Goal: Share content: Share content

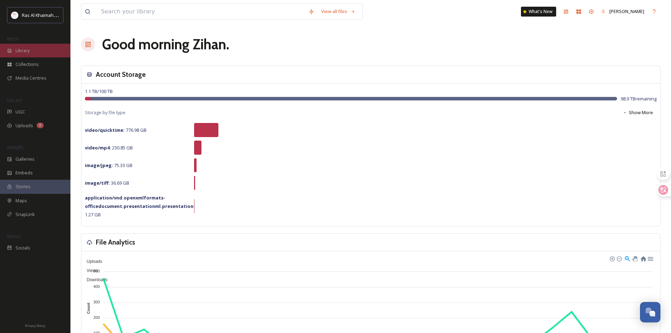
click at [33, 50] on div "Library" at bounding box center [35, 51] width 70 height 14
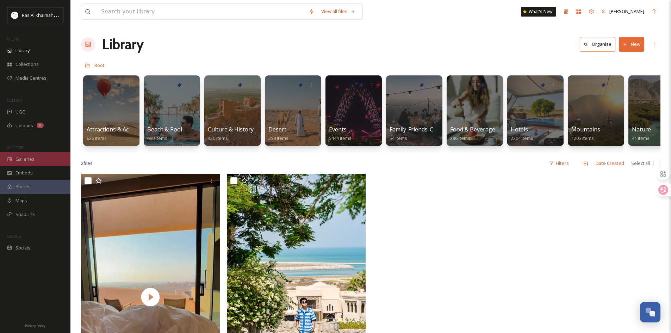
click at [38, 162] on div "Galleries" at bounding box center [35, 159] width 70 height 14
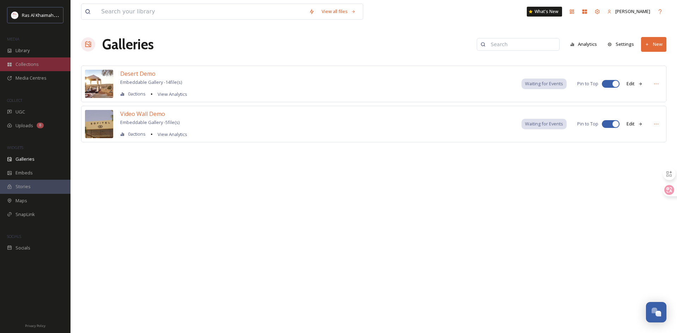
click at [41, 60] on div "Collections" at bounding box center [35, 64] width 70 height 14
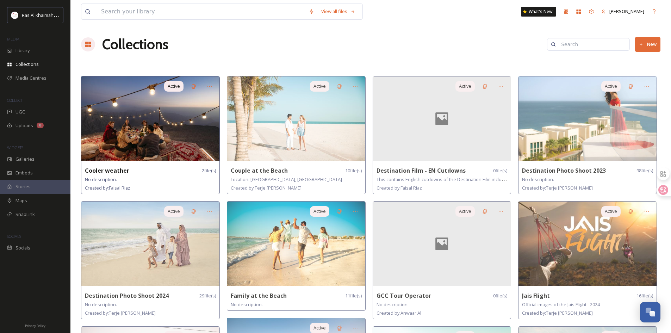
click at [189, 135] on img at bounding box center [150, 118] width 138 height 85
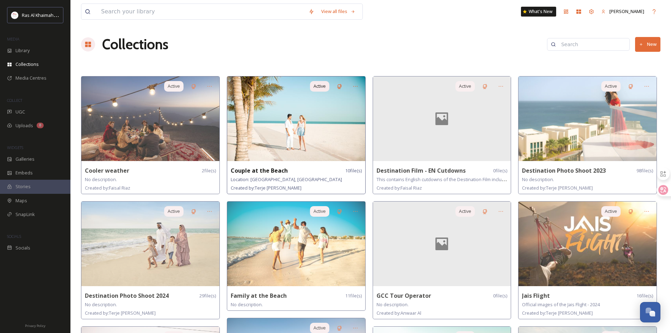
click at [299, 122] on img at bounding box center [296, 118] width 138 height 85
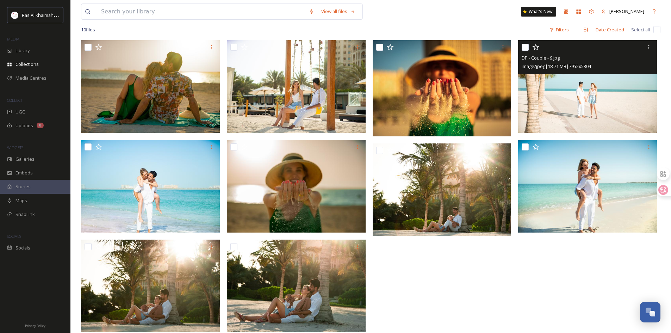
scroll to position [78, 0]
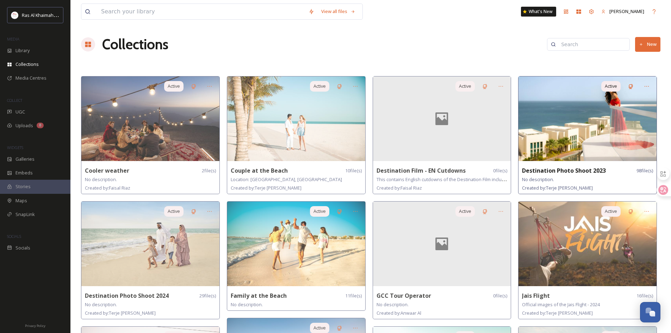
click at [607, 128] on img at bounding box center [588, 118] width 138 height 85
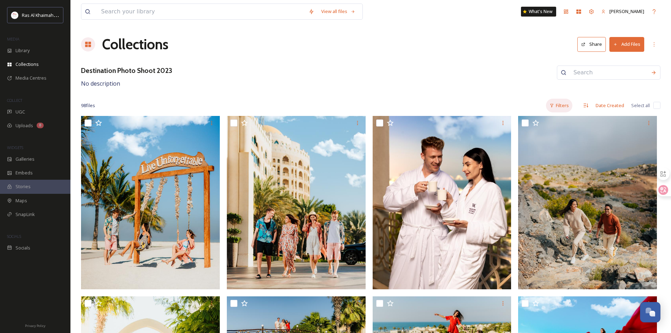
click at [565, 102] on div "Filters" at bounding box center [559, 106] width 26 height 14
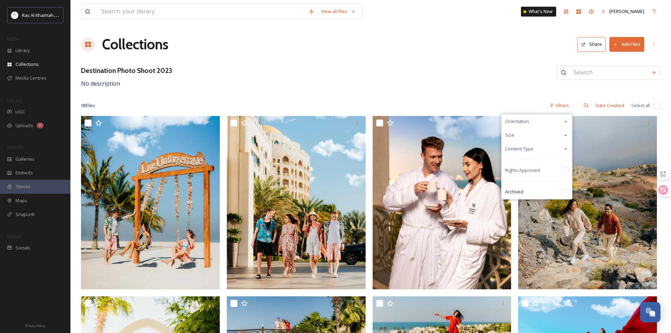
click at [568, 119] on icon at bounding box center [566, 122] width 6 height 6
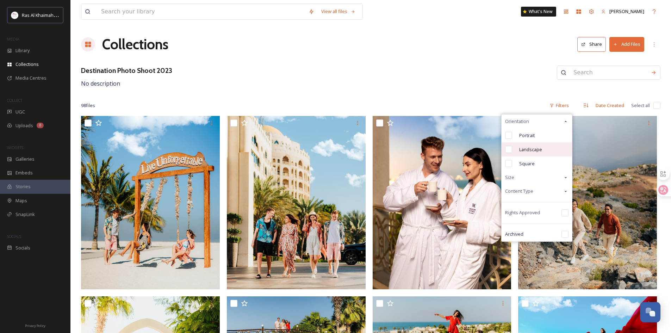
click at [542, 148] on span "Landscape" at bounding box center [530, 149] width 23 height 7
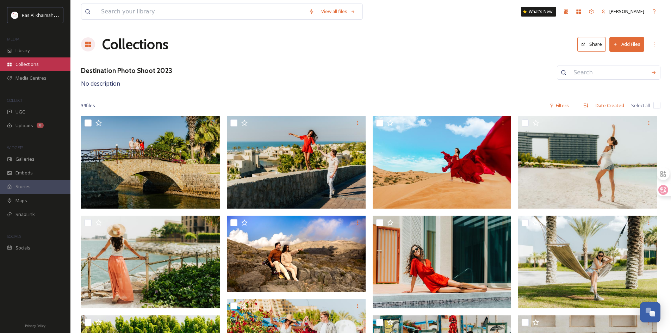
click at [37, 64] on span "Collections" at bounding box center [27, 64] width 23 height 7
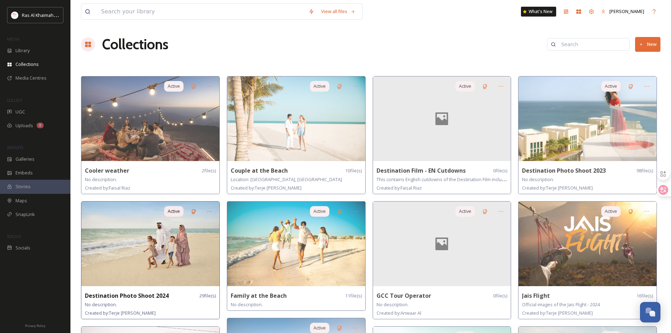
click at [141, 258] on img at bounding box center [150, 244] width 138 height 85
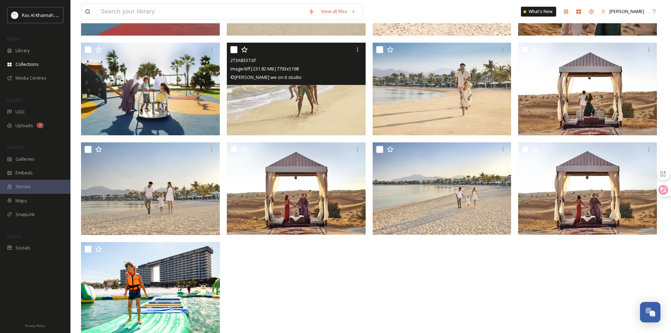
scroll to position [576, 0]
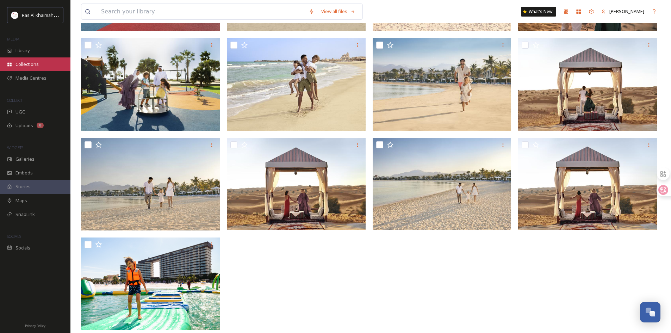
click at [42, 59] on div "Collections" at bounding box center [35, 64] width 70 height 14
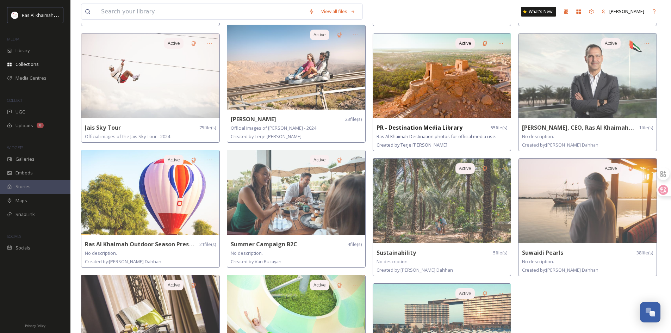
scroll to position [293, 0]
click at [459, 95] on img at bounding box center [442, 76] width 138 height 85
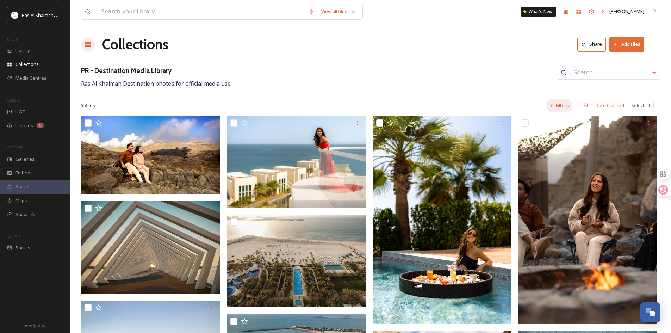
click at [555, 104] on div "Filters" at bounding box center [559, 106] width 26 height 14
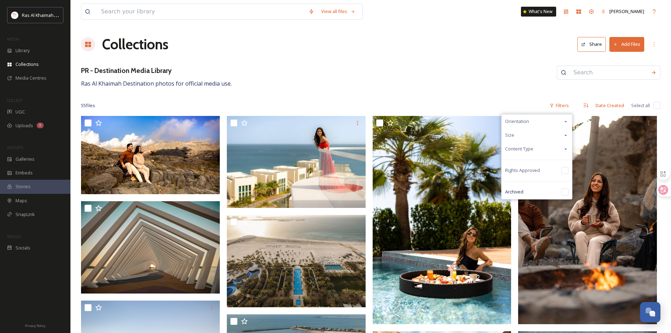
click at [548, 119] on div "Orientation" at bounding box center [537, 122] width 70 height 14
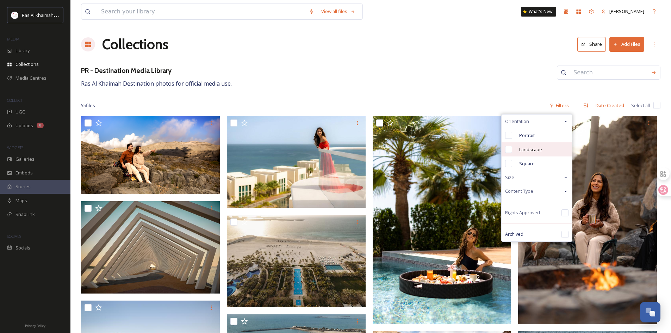
click at [547, 148] on div "Landscape" at bounding box center [537, 149] width 70 height 14
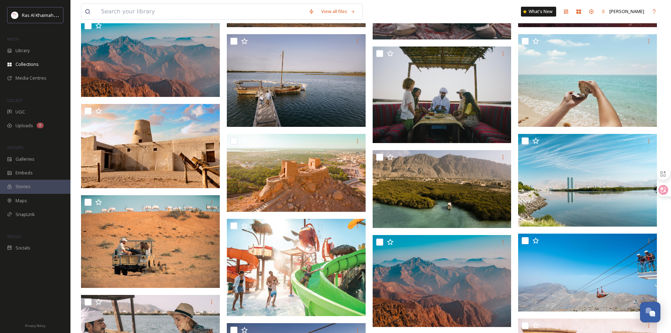
scroll to position [378, 0]
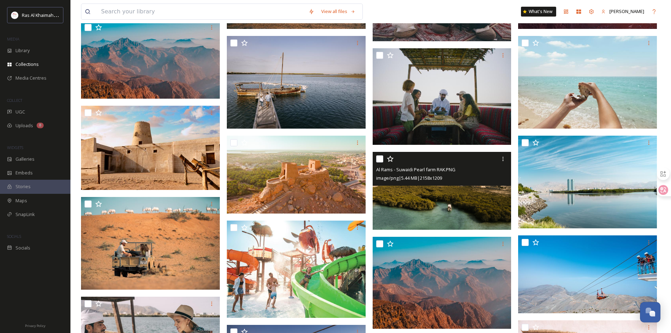
click at [441, 193] on img at bounding box center [442, 191] width 139 height 78
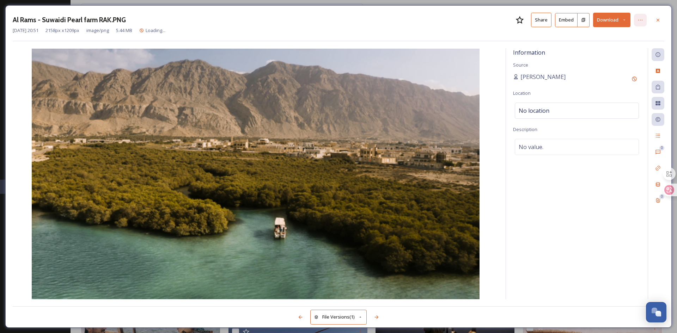
click at [640, 18] on icon at bounding box center [640, 20] width 6 height 6
click at [622, 67] on div "Share To Socials" at bounding box center [606, 70] width 84 height 14
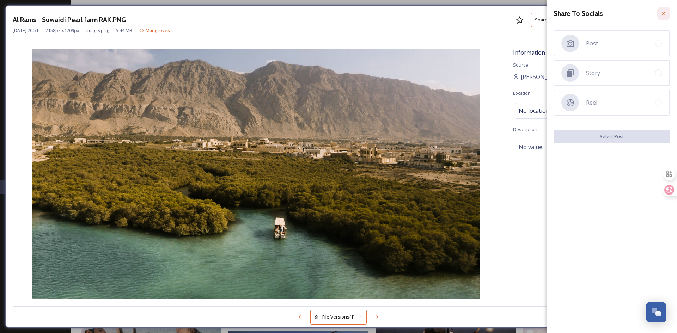
click at [661, 12] on icon at bounding box center [663, 14] width 6 height 6
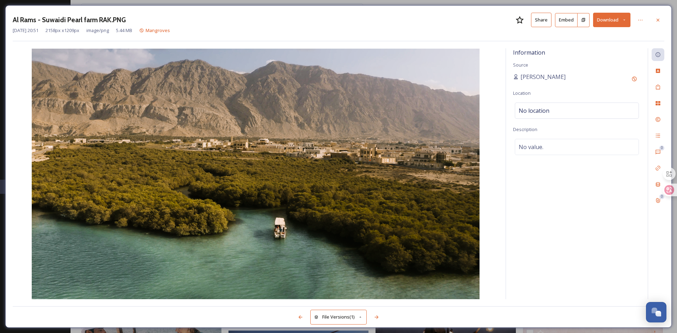
click at [544, 24] on button "Share" at bounding box center [541, 20] width 20 height 14
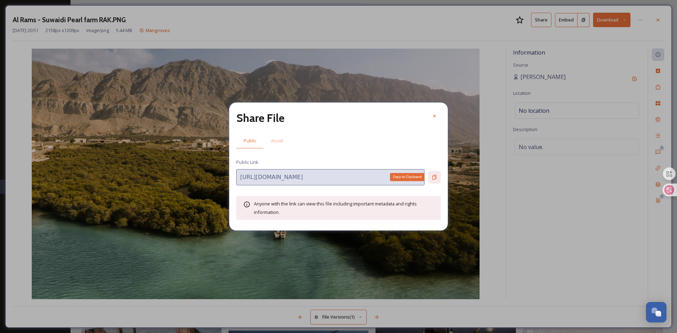
click at [436, 176] on icon at bounding box center [434, 177] width 6 height 6
drag, startPoint x: 476, startPoint y: 23, endPoint x: 495, endPoint y: 23, distance: 18.7
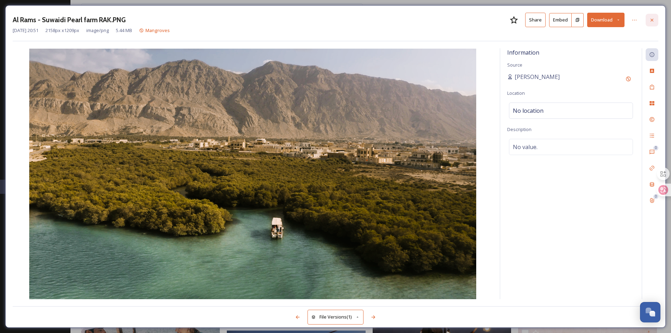
click at [655, 22] on icon at bounding box center [653, 20] width 6 height 6
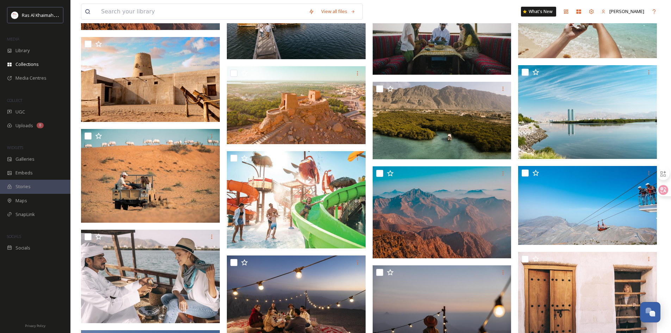
scroll to position [378, 0]
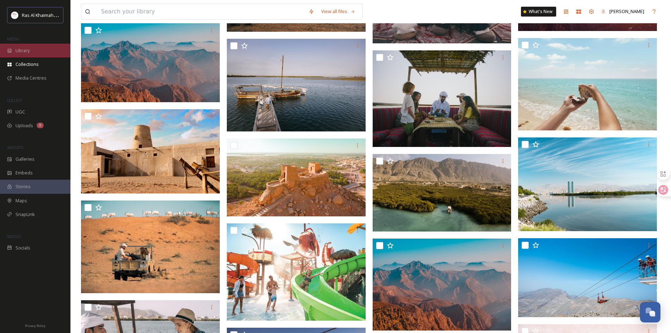
click at [39, 54] on div "Library" at bounding box center [35, 51] width 70 height 14
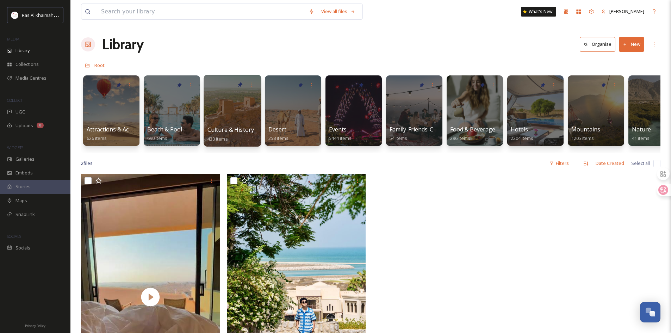
click at [215, 114] on div at bounding box center [232, 111] width 57 height 72
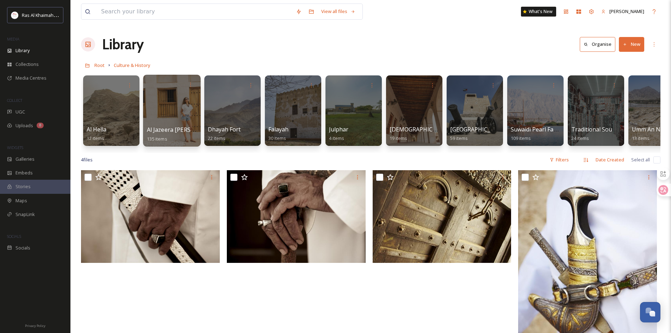
click at [181, 104] on div at bounding box center [171, 111] width 57 height 72
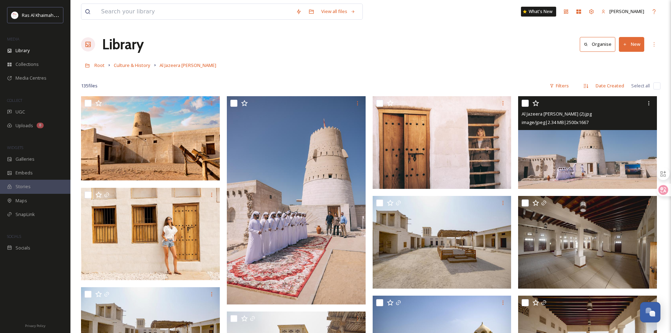
click at [597, 149] on img at bounding box center [587, 142] width 139 height 93
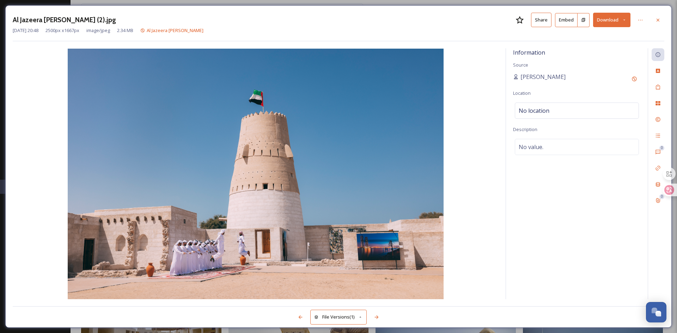
click at [653, 27] on div "Al Jazeera [PERSON_NAME] (2).jpg Share Embed Download [DATE] 20:48 2500 px x 16…" at bounding box center [338, 27] width 651 height 29
click at [656, 21] on icon at bounding box center [658, 20] width 6 height 6
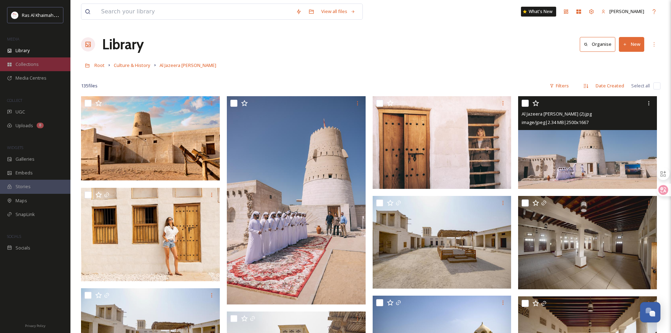
click at [40, 64] on div "Collections" at bounding box center [35, 64] width 70 height 14
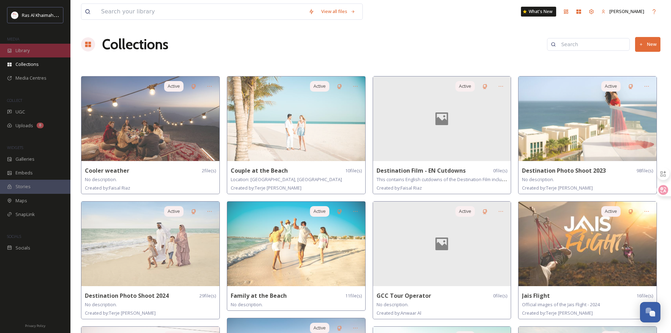
click at [44, 50] on div "Library" at bounding box center [35, 51] width 70 height 14
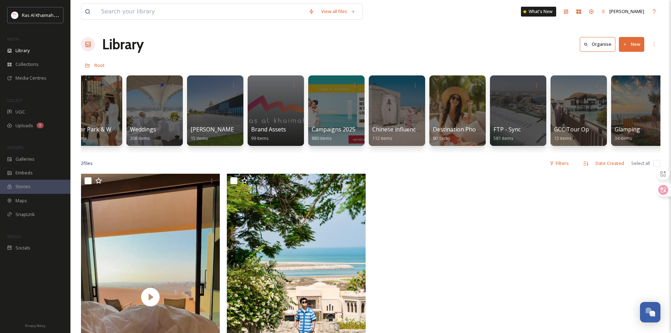
scroll to position [0, 820]
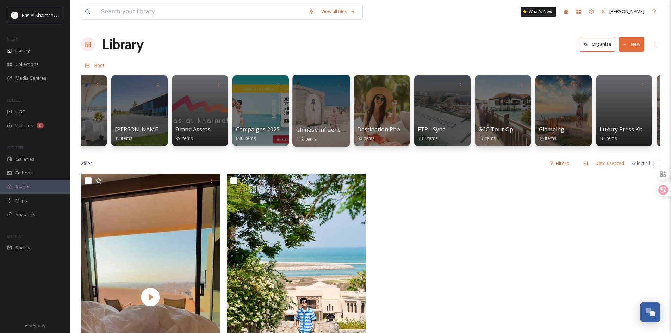
click at [321, 116] on div at bounding box center [321, 111] width 57 height 72
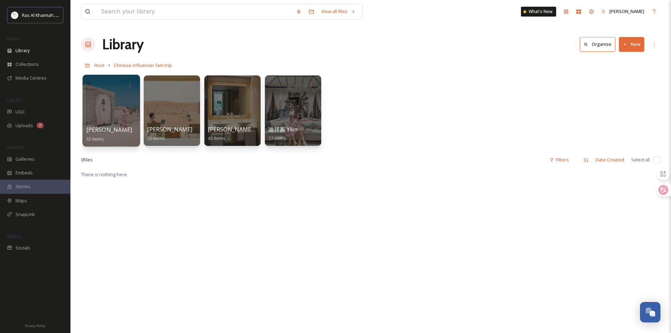
click at [119, 98] on div at bounding box center [110, 111] width 57 height 72
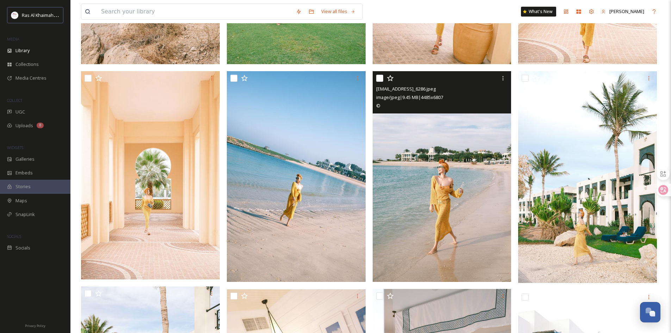
scroll to position [670, 0]
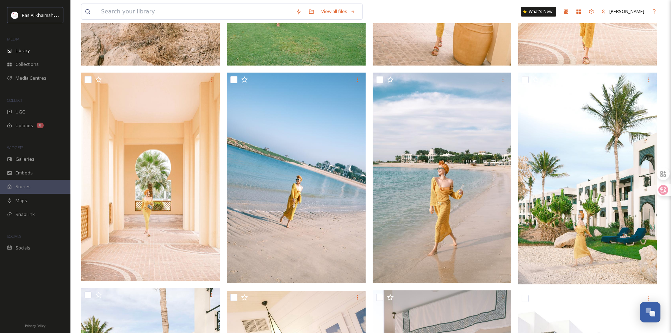
click at [666, 279] on div "View all files What's New [PERSON_NAME] Library Organise New Root Chinese influ…" at bounding box center [370, 243] width 601 height 1827
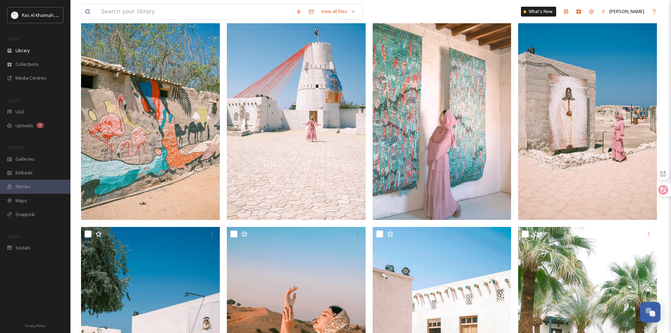
scroll to position [0, 0]
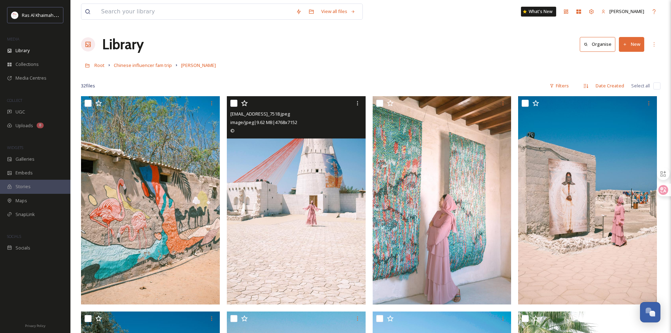
click at [320, 216] on img at bounding box center [296, 200] width 139 height 208
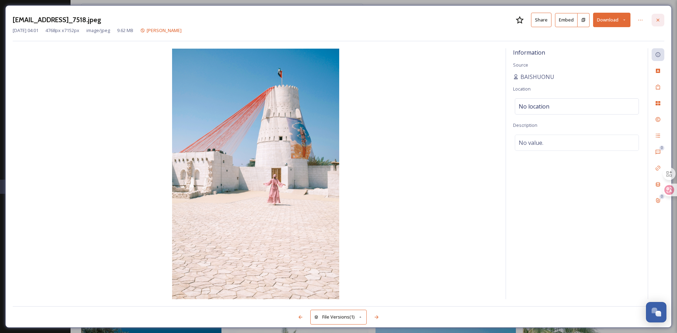
click at [660, 19] on icon at bounding box center [658, 20] width 6 height 6
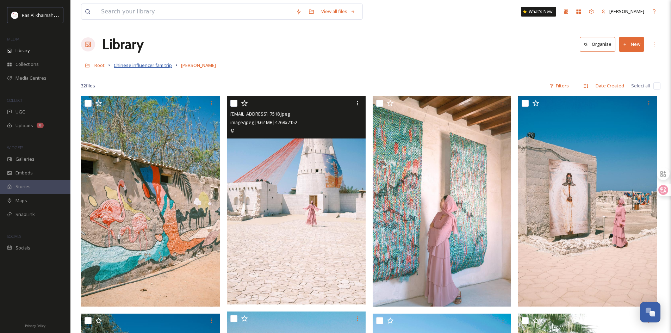
click at [144, 62] on span "Chinese influencer fam trip" at bounding box center [143, 65] width 58 height 6
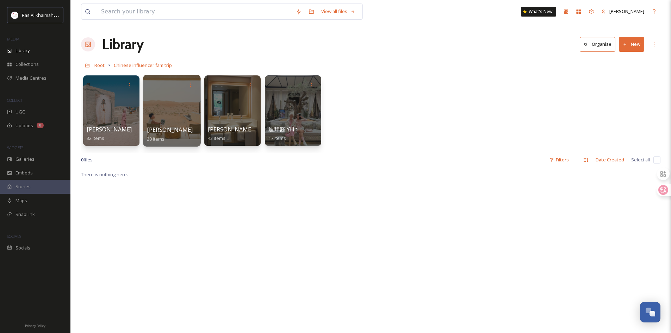
click at [181, 122] on div at bounding box center [171, 111] width 57 height 72
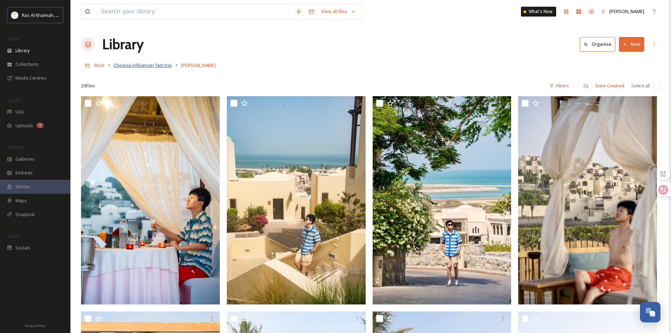
click at [154, 66] on span "Chinese influencer fam trip" at bounding box center [143, 65] width 58 height 6
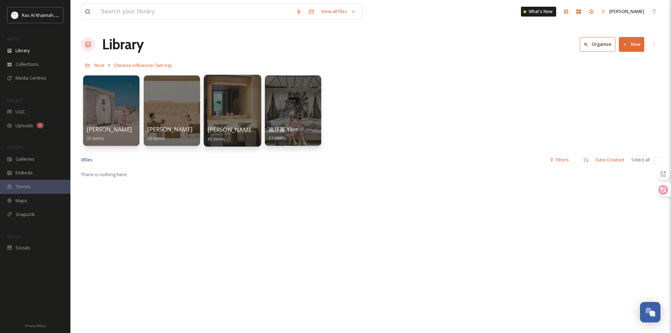
click at [244, 111] on div at bounding box center [232, 111] width 57 height 72
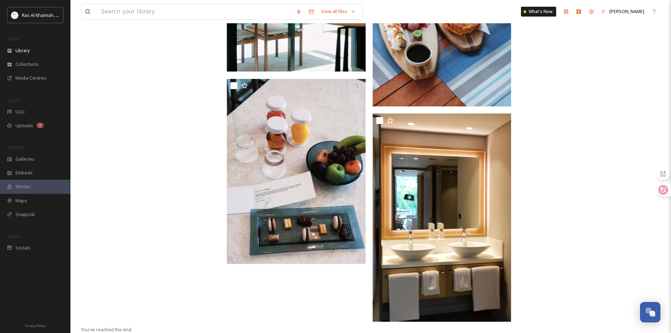
scroll to position [2010, 0]
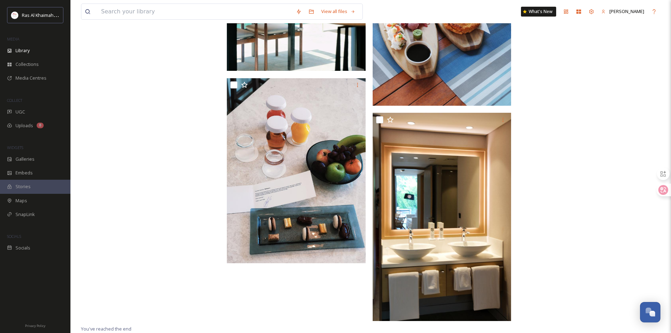
drag, startPoint x: 598, startPoint y: 173, endPoint x: 593, endPoint y: 173, distance: 4.9
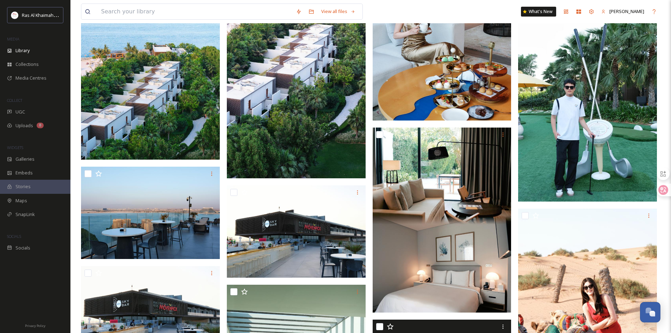
scroll to position [1340, 0]
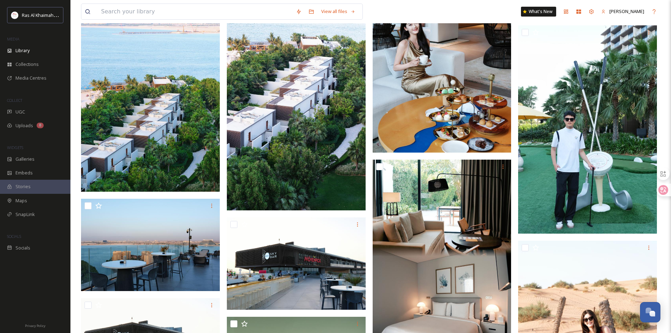
click at [457, 6] on div "View all files What's New [PERSON_NAME]" at bounding box center [371, 11] width 580 height 23
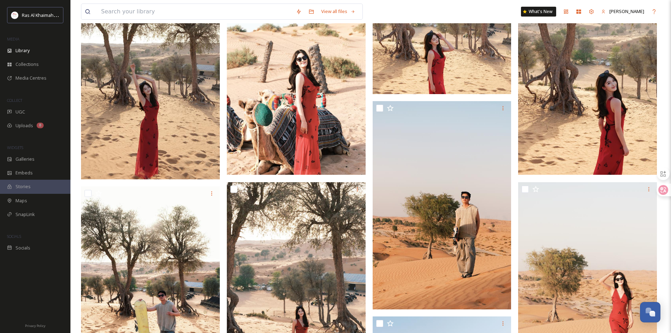
scroll to position [0, 0]
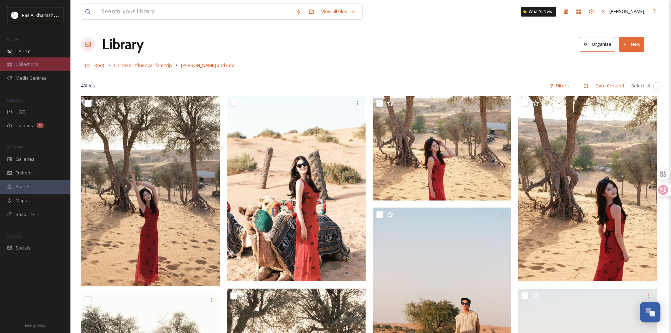
click at [31, 63] on span "Collections" at bounding box center [27, 64] width 23 height 7
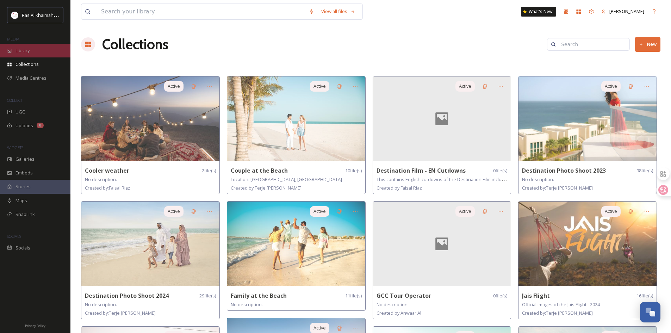
click at [39, 55] on div "Library" at bounding box center [35, 51] width 70 height 14
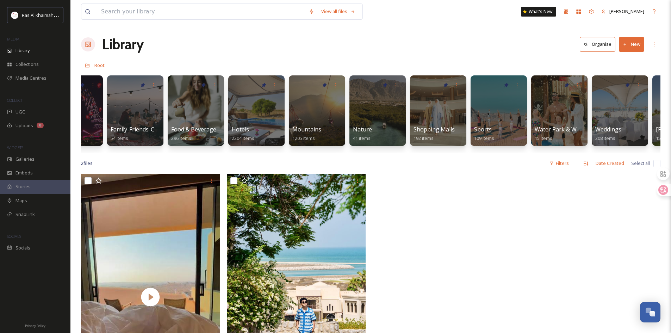
scroll to position [0, 240]
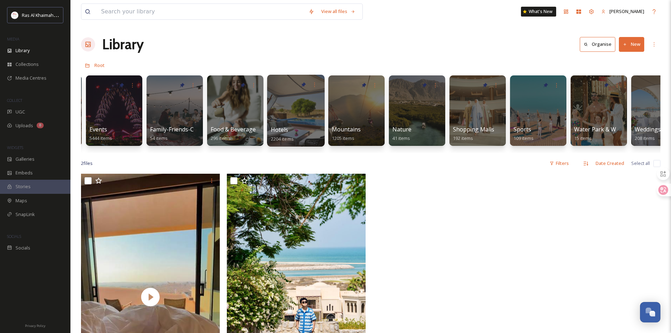
click at [308, 117] on div at bounding box center [295, 111] width 57 height 72
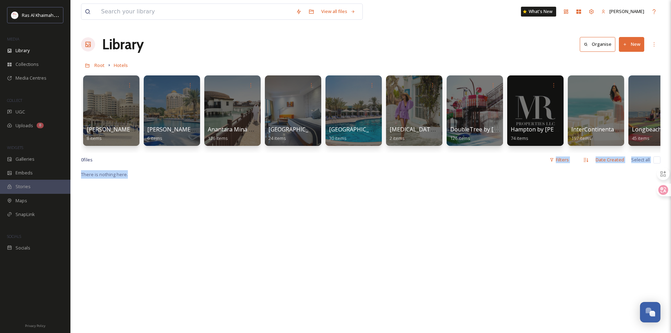
drag, startPoint x: 298, startPoint y: 159, endPoint x: 634, endPoint y: 172, distance: 335.7
click at [635, 173] on div "View all files What's New [PERSON_NAME] Library Organise New Root Hotels Your S…" at bounding box center [370, 251] width 601 height 503
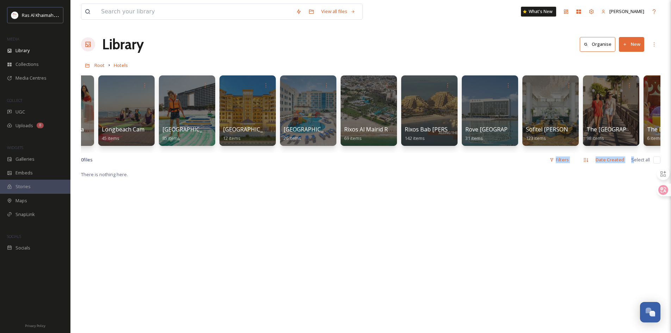
scroll to position [0, 814]
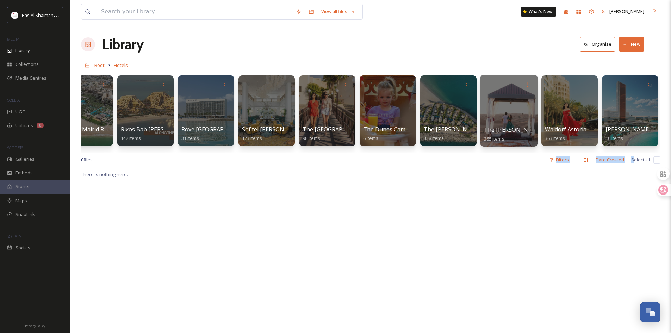
click at [506, 102] on div at bounding box center [508, 111] width 57 height 72
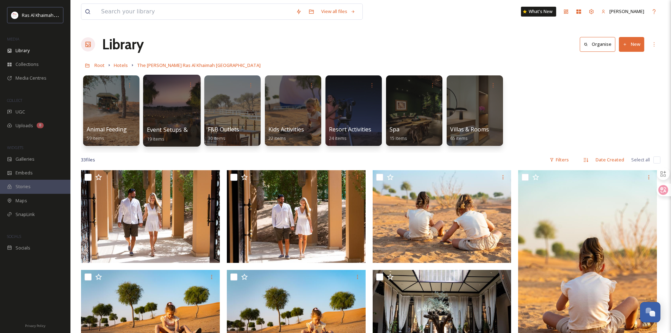
click at [167, 119] on div at bounding box center [171, 111] width 57 height 72
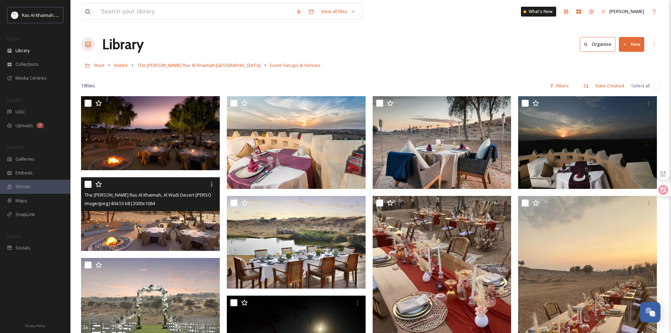
click at [168, 232] on img at bounding box center [150, 214] width 139 height 74
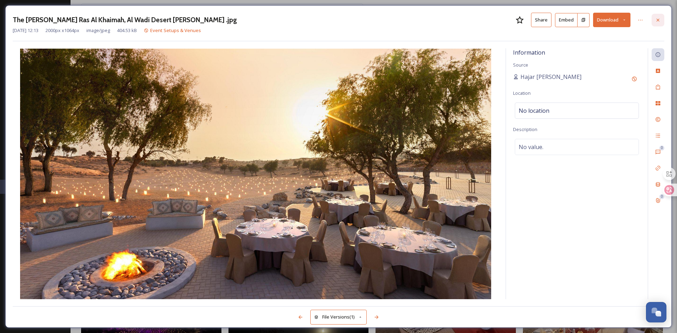
click at [660, 20] on icon at bounding box center [658, 20] width 6 height 6
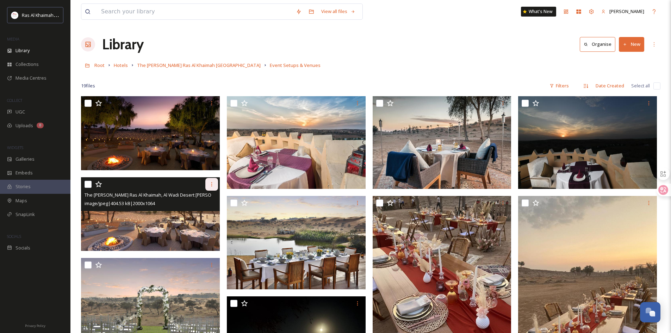
drag, startPoint x: 212, startPoint y: 188, endPoint x: 217, endPoint y: 186, distance: 5.5
click at [213, 188] on div at bounding box center [211, 184] width 13 height 13
click at [133, 231] on img at bounding box center [150, 214] width 139 height 74
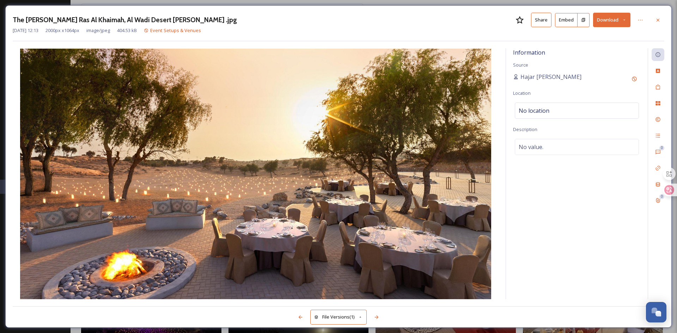
click at [537, 20] on button "Share" at bounding box center [541, 20] width 20 height 14
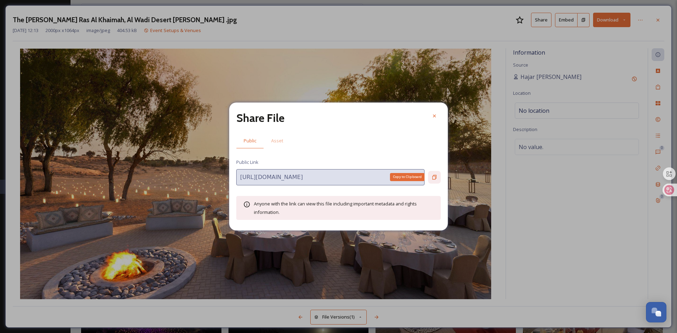
click at [438, 178] on div "Copy to Clipboard" at bounding box center [434, 177] width 13 height 13
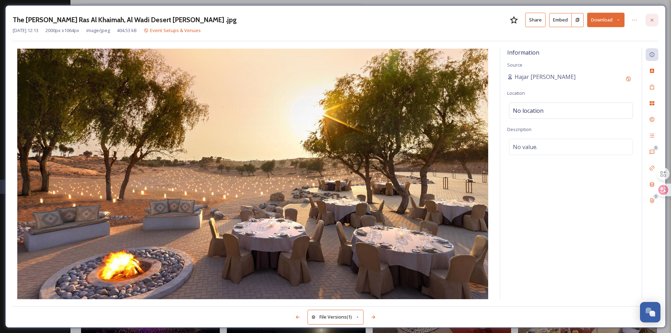
click at [657, 19] on div at bounding box center [652, 20] width 13 height 13
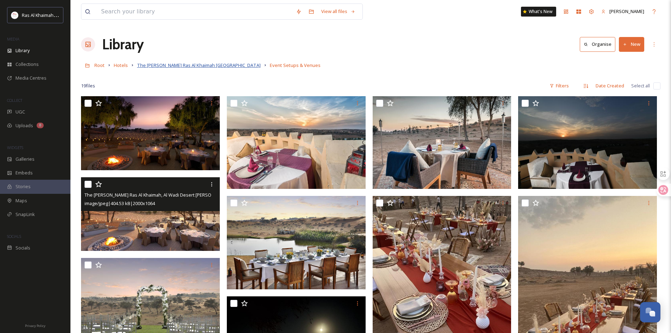
click at [182, 67] on span "The [PERSON_NAME] Ras Al Khaimah [GEOGRAPHIC_DATA]" at bounding box center [199, 65] width 124 height 6
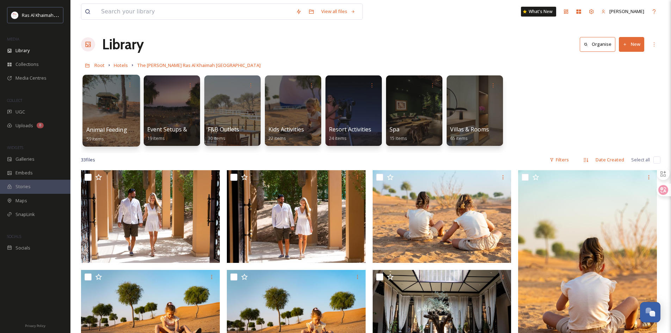
click at [122, 113] on div at bounding box center [110, 111] width 57 height 72
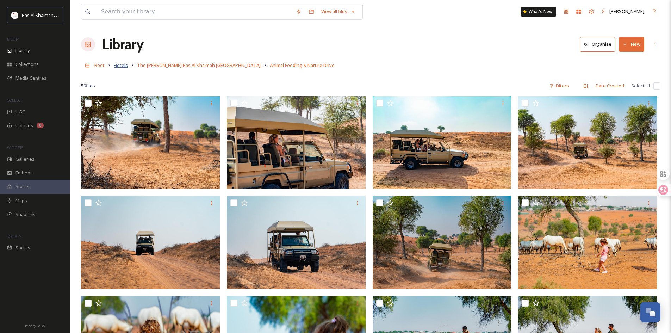
click at [119, 67] on span "Hotels" at bounding box center [121, 65] width 14 height 6
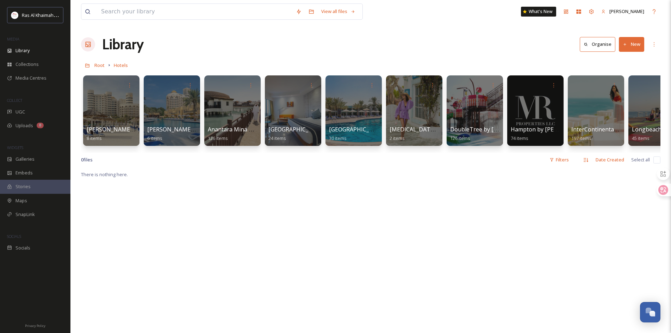
scroll to position [0, 67]
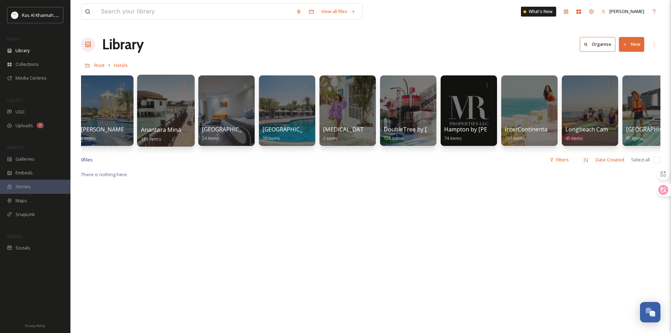
click at [160, 93] on div at bounding box center [165, 111] width 57 height 72
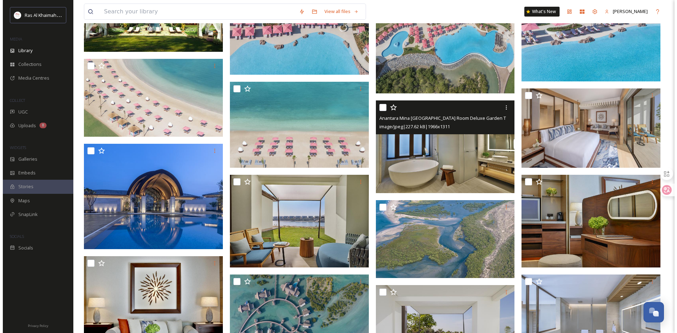
scroll to position [458, 0]
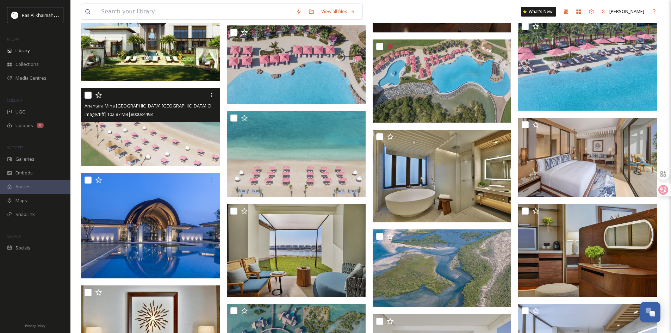
click at [170, 145] on img at bounding box center [150, 127] width 139 height 78
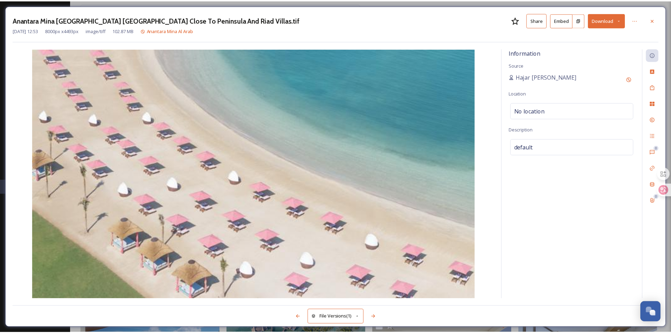
scroll to position [461, 0]
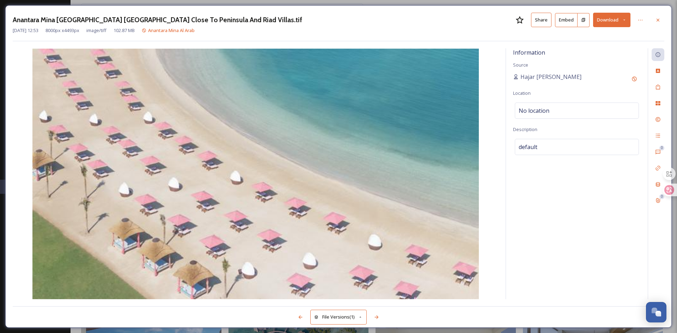
drag, startPoint x: 193, startPoint y: 114, endPoint x: 337, endPoint y: 75, distance: 148.9
click at [193, 114] on img at bounding box center [256, 174] width 486 height 251
click at [660, 20] on icon at bounding box center [658, 20] width 6 height 6
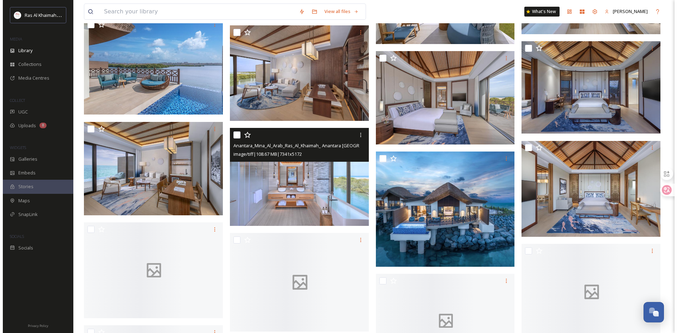
scroll to position [848, 0]
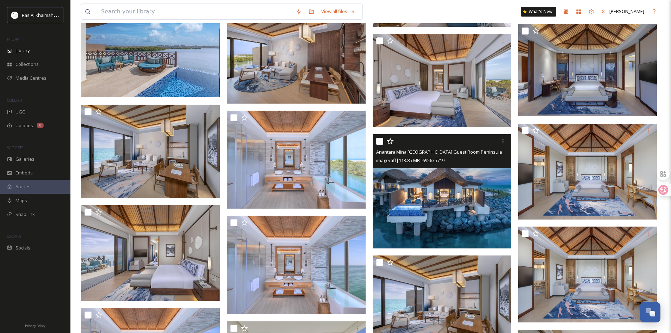
click at [468, 198] on img at bounding box center [442, 191] width 139 height 114
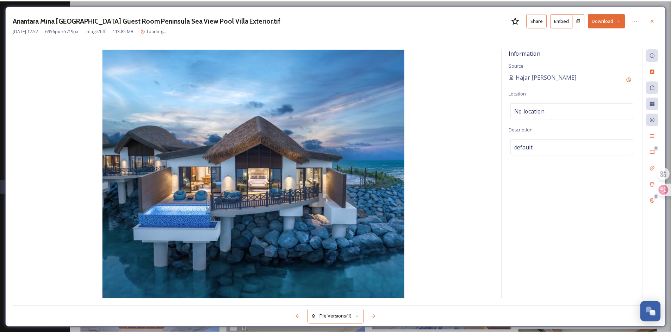
scroll to position [849, 0]
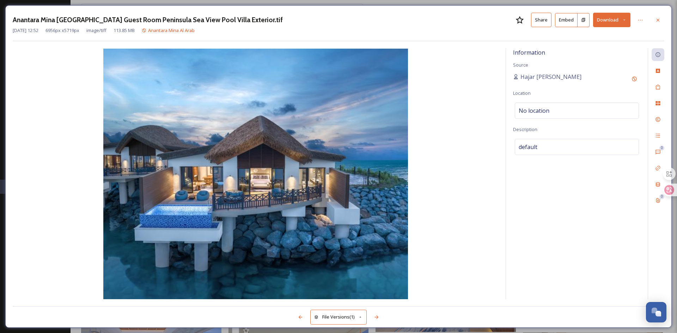
click at [658, 19] on icon at bounding box center [657, 19] width 3 height 3
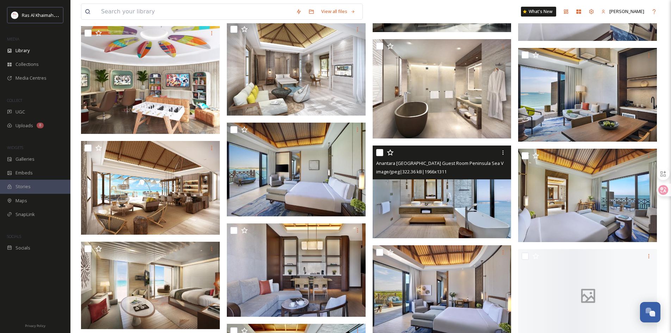
scroll to position [2223, 0]
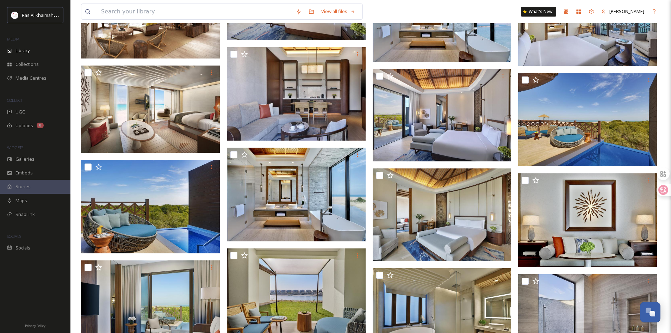
drag, startPoint x: 392, startPoint y: 3, endPoint x: 389, endPoint y: 7, distance: 4.7
click at [392, 3] on div "View all files What's New [PERSON_NAME]" at bounding box center [371, 11] width 580 height 23
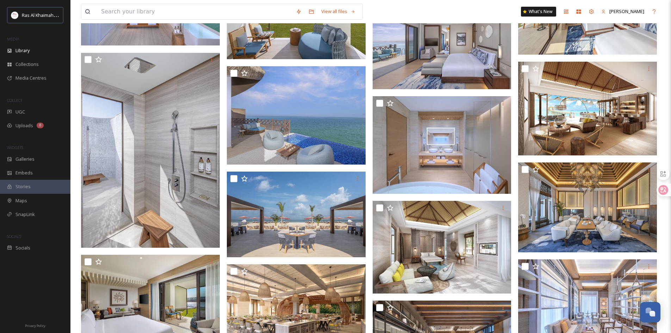
scroll to position [1180, 0]
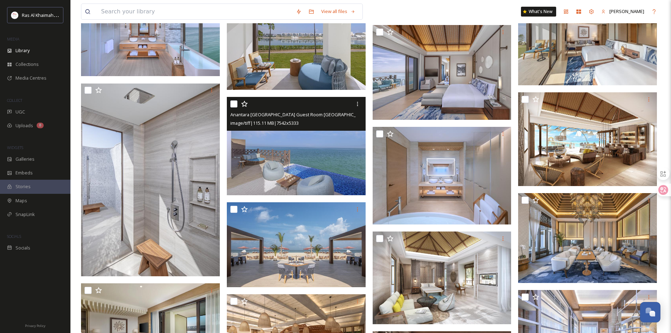
click at [298, 179] on img at bounding box center [296, 146] width 139 height 98
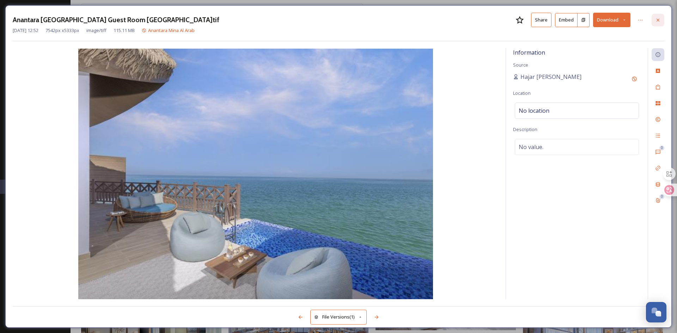
click at [655, 16] on div at bounding box center [657, 20] width 13 height 13
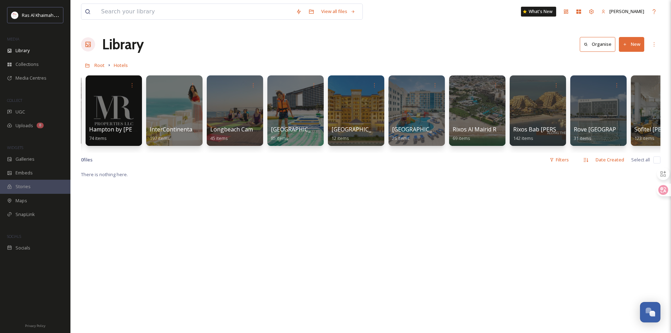
scroll to position [0, 423]
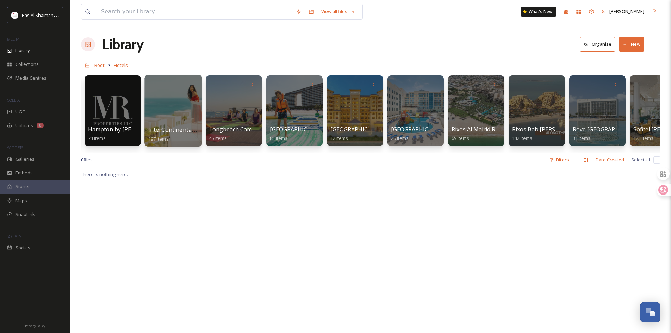
click at [167, 108] on div at bounding box center [172, 111] width 57 height 72
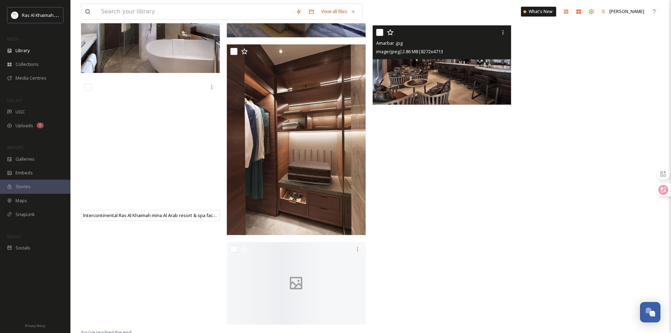
scroll to position [6579, 0]
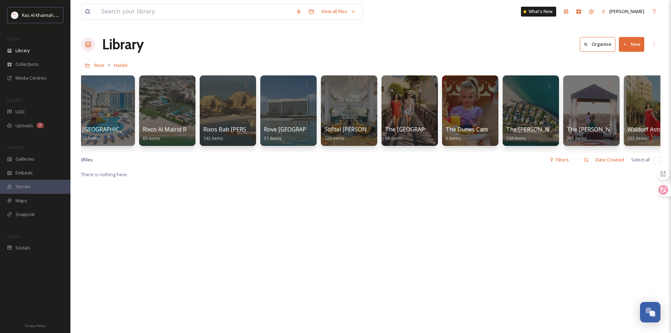
scroll to position [0, 760]
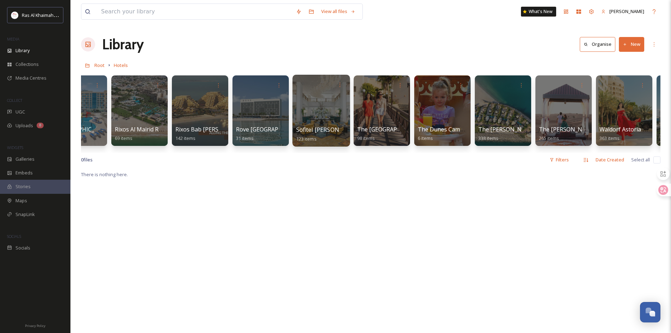
click at [320, 109] on div at bounding box center [321, 111] width 57 height 72
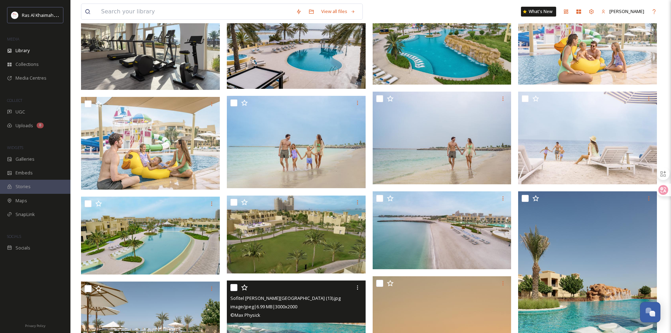
scroll to position [352, 0]
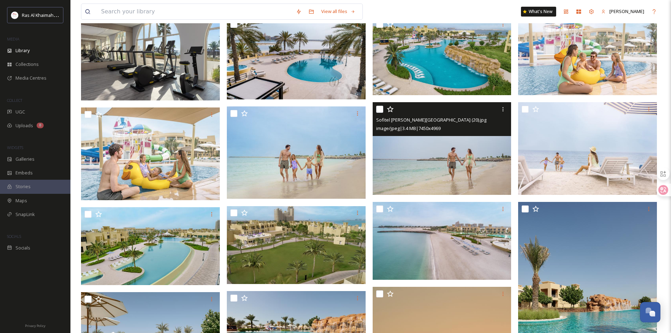
click at [428, 177] on img at bounding box center [442, 148] width 139 height 93
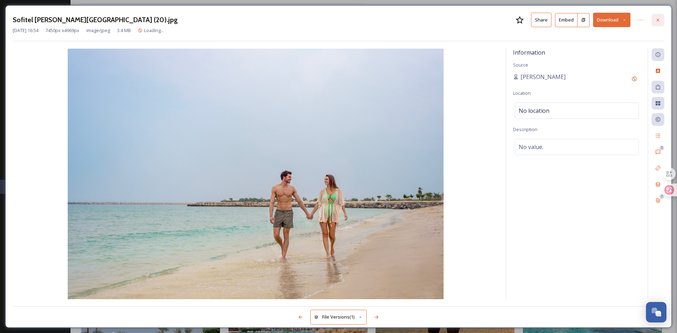
click at [659, 23] on div at bounding box center [657, 20] width 13 height 13
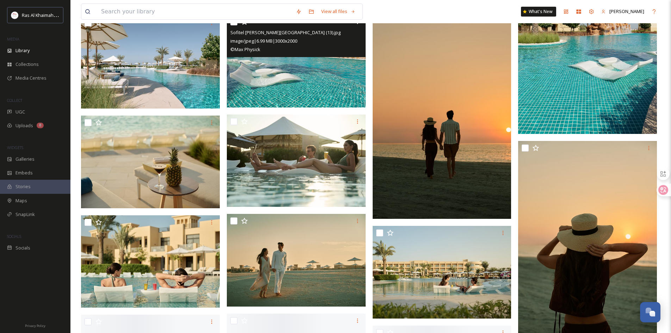
scroll to position [670, 0]
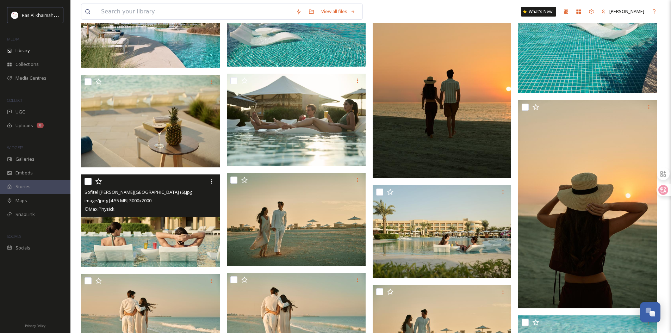
click at [140, 235] on img at bounding box center [150, 220] width 139 height 93
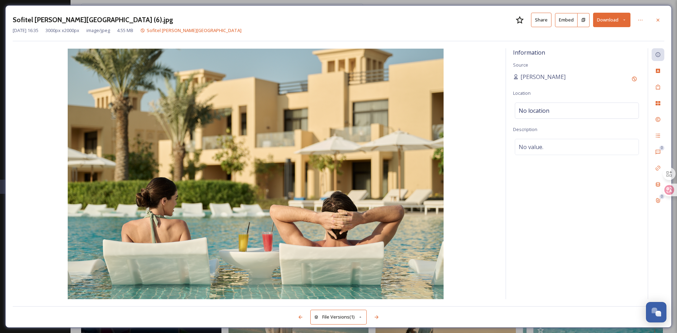
click at [657, 18] on icon at bounding box center [658, 20] width 6 height 6
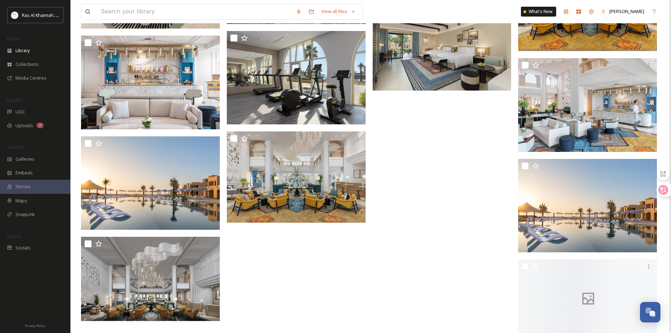
scroll to position [2326, 0]
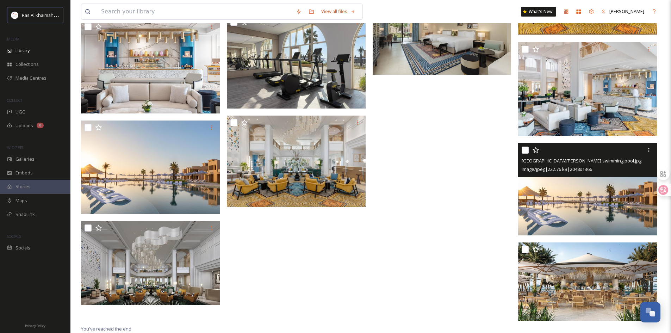
click at [615, 204] on img at bounding box center [587, 189] width 139 height 93
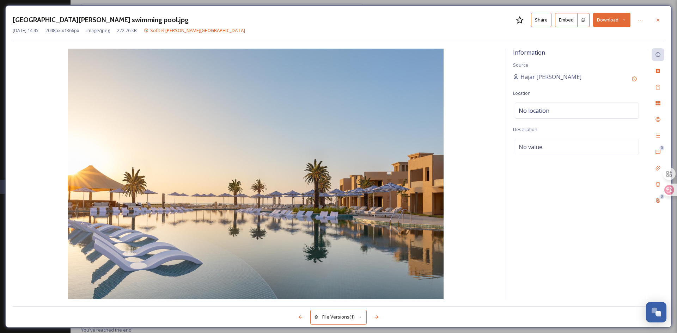
scroll to position [2310, 0]
click at [478, 197] on img at bounding box center [256, 174] width 486 height 251
click at [657, 23] on div at bounding box center [657, 20] width 13 height 13
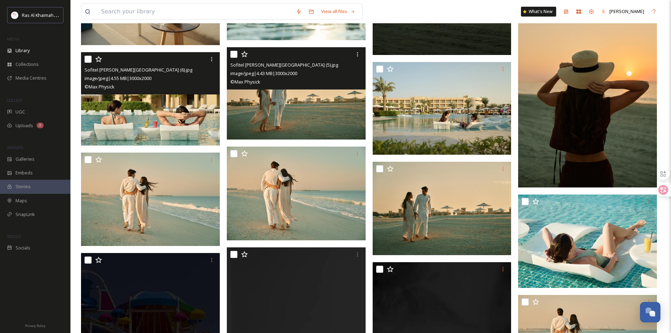
scroll to position [811, 0]
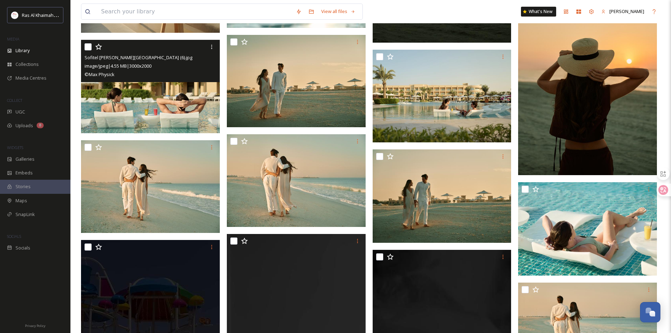
click at [194, 116] on img at bounding box center [151, 87] width 140 height 94
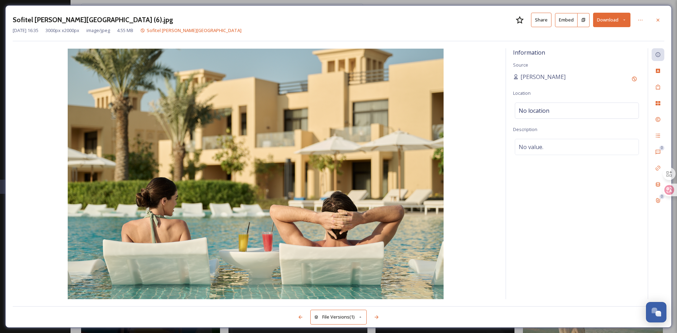
click at [546, 20] on button "Share" at bounding box center [541, 20] width 20 height 14
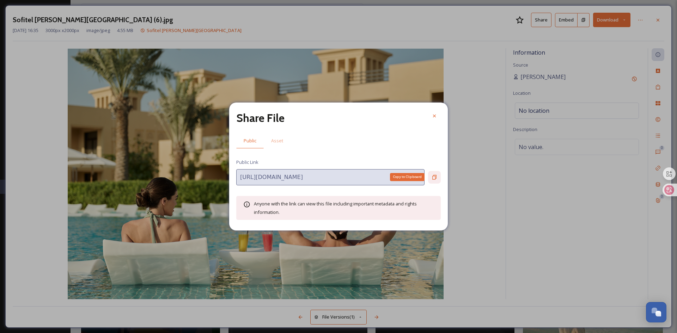
click at [437, 175] on div "Copy to Clipboard" at bounding box center [434, 177] width 13 height 13
click at [439, 114] on div at bounding box center [434, 116] width 13 height 13
